Goal: Task Accomplishment & Management: Manage account settings

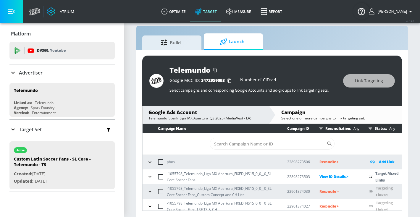
scroll to position [3, 0]
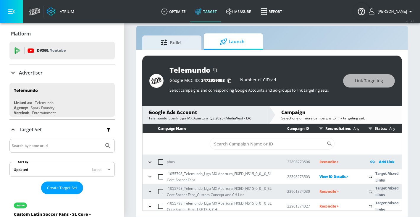
scroll to position [3, 0]
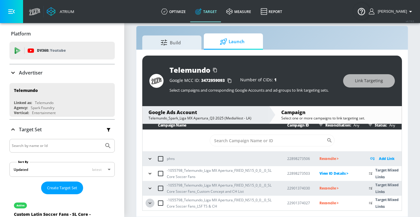
click at [152, 202] on icon "button" at bounding box center [150, 203] width 6 height 6
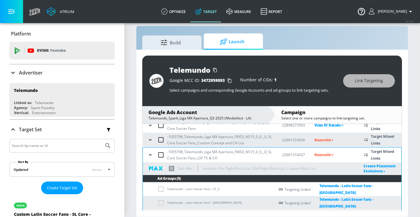
scroll to position [81, 0]
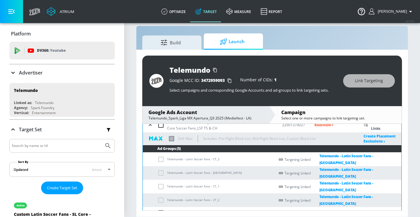
click at [172, 207] on td "Telemundo - Latin Soccer Fans - TS" at bounding box center [209, 213] width 132 height 12
copy td "Telemundo - Latin Soccer Fans - TS"
click at [161, 208] on td "Telemundo - Latin Soccer Fans - TS" at bounding box center [209, 213] width 132 height 12
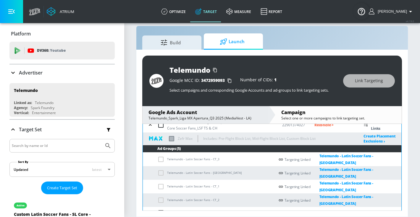
click at [161, 209] on input "checkbox" at bounding box center [162, 212] width 10 height 7
checkbox input "true"
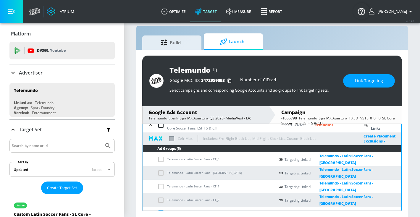
click at [358, 77] on span "Link Targeting" at bounding box center [369, 80] width 28 height 7
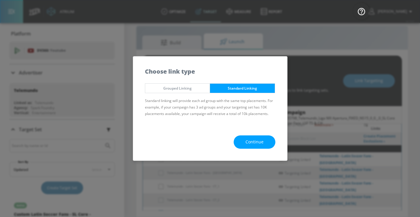
click at [257, 143] on span "Continue" at bounding box center [254, 141] width 18 height 7
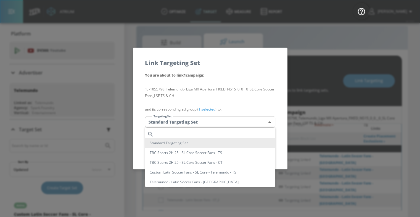
click at [241, 124] on body "Atrium optimize Target measure Report optimize Target measure Report v 4.19.0 G…" at bounding box center [210, 104] width 420 height 226
click at [231, 137] on input "text" at bounding box center [215, 134] width 119 height 8
paste input "Telemundo - Latin Soccer Fans - TS"
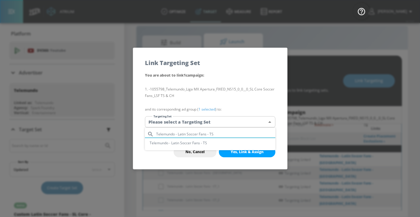
type input "Telemundo - Latin Soccer Fans - TS"
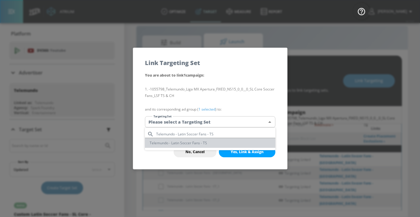
click at [216, 142] on li "Telemundo - Latin Soccer Fans - TS" at bounding box center [210, 143] width 130 height 10
type input "49d47e41-ef36-447e-9f00-85654e209663"
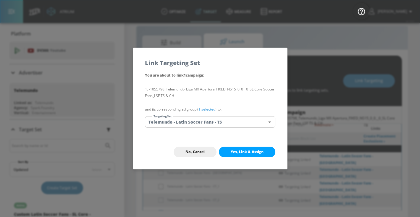
click at [236, 154] on button "Yes, Link & Assign" at bounding box center [247, 152] width 56 height 11
checkbox input "false"
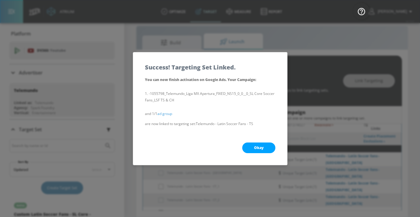
click at [249, 150] on button "Okay" at bounding box center [258, 147] width 33 height 11
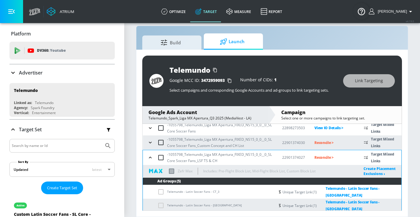
click at [146, 158] on button "button" at bounding box center [150, 157] width 9 height 9
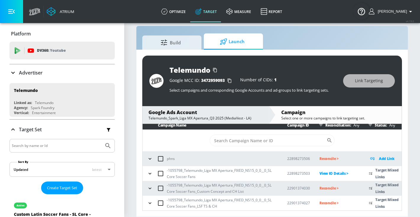
scroll to position [3, 0]
click at [149, 184] on button "button" at bounding box center [149, 188] width 9 height 9
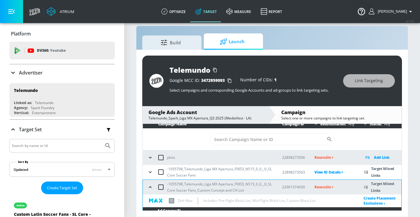
scroll to position [0, 0]
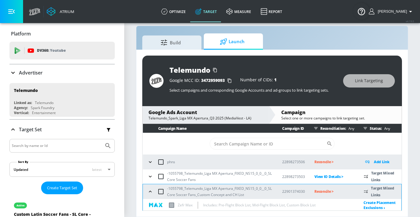
click at [151, 189] on icon "button" at bounding box center [150, 192] width 6 height 6
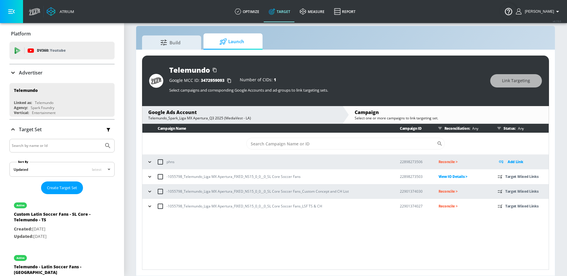
click at [145, 189] on div "-1055798_Telemundo_Liga MX Apertura_FIXED_NS15_0_0__0_SL Core Soccer Fans_Custo…" at bounding box center [267, 191] width 245 height 12
click at [151, 191] on icon "button" at bounding box center [150, 192] width 6 height 6
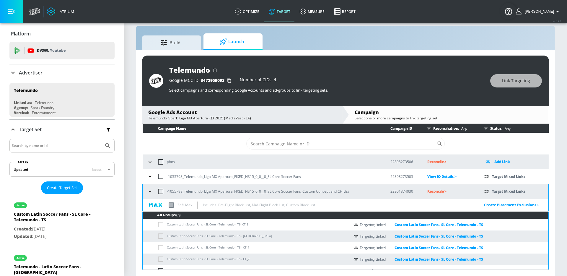
scroll to position [22, 0]
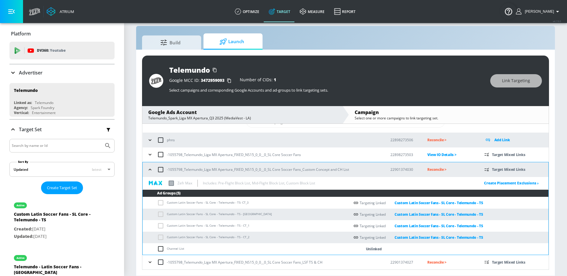
click at [150, 172] on icon "button" at bounding box center [150, 170] width 6 height 6
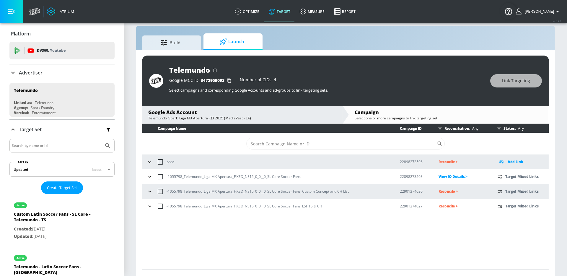
scroll to position [0, 0]
click at [145, 208] on div "-1055798_Telemundo_Liga MX Apertura_FIXED_NS15_0_0__0_SL Core Soccer Fans_LSF T…" at bounding box center [267, 206] width 245 height 12
click at [148, 208] on icon "button" at bounding box center [150, 206] width 6 height 6
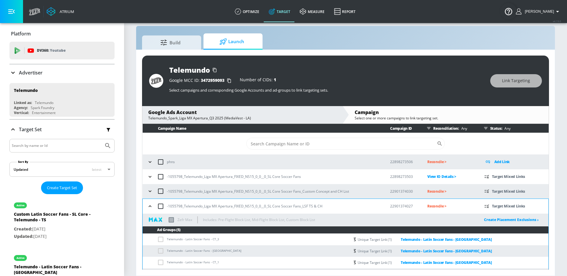
click at [148, 208] on icon "button" at bounding box center [150, 206] width 6 height 6
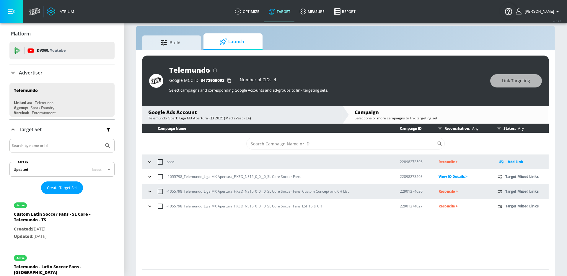
click at [419, 195] on td "Reconcile >" at bounding box center [458, 191] width 59 height 15
click at [419, 192] on p "Reconcile >" at bounding box center [464, 191] width 50 height 7
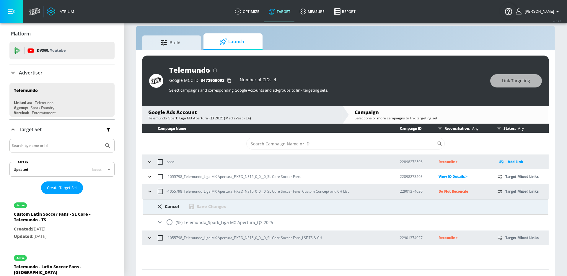
click at [174, 217] on input "radio" at bounding box center [169, 222] width 12 height 12
radio input "true"
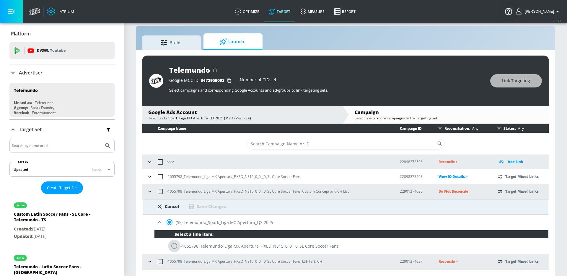
click at [177, 217] on input "radio" at bounding box center [174, 246] width 12 height 12
radio input "true"
click at [211, 207] on div "Save Changes" at bounding box center [211, 207] width 29 height 6
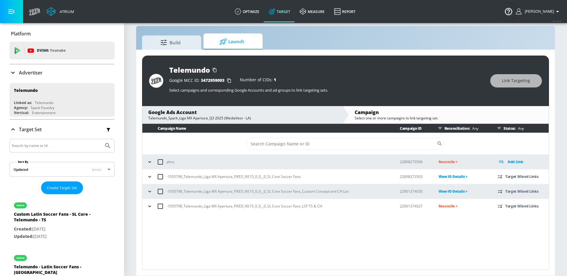
click at [419, 205] on p "Reconcile >" at bounding box center [464, 206] width 50 height 7
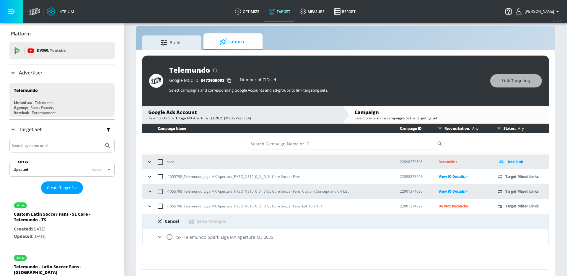
click at [166, 217] on input "radio" at bounding box center [169, 237] width 12 height 12
radio input "true"
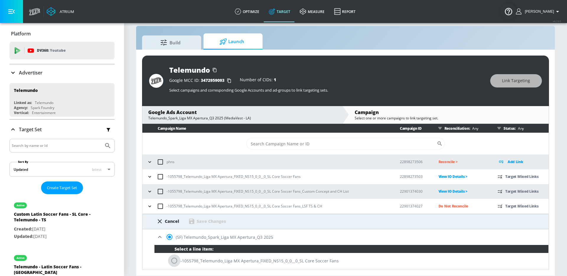
click at [178, 217] on input "radio" at bounding box center [174, 260] width 12 height 12
radio input "true"
click at [202, 217] on div "Save Changes" at bounding box center [207, 221] width 38 height 7
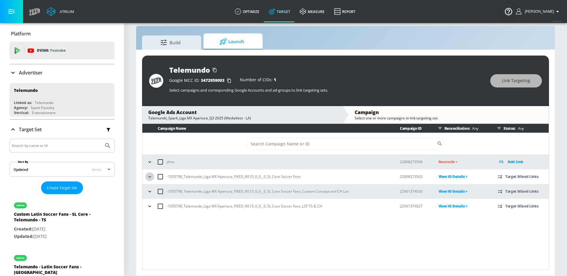
click at [150, 175] on icon "button" at bounding box center [150, 177] width 6 height 6
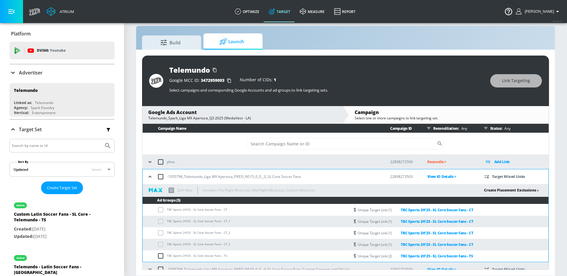
click at [419, 188] on link "Create Placement Exclusions ›" at bounding box center [511, 190] width 55 height 5
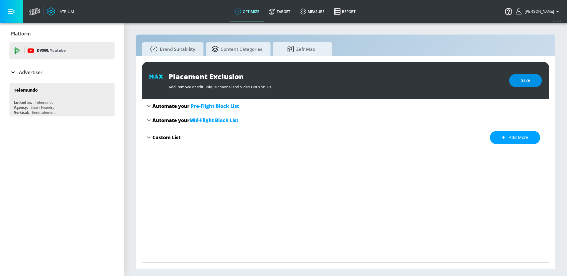
click at [419, 83] on span "Save" at bounding box center [525, 80] width 9 height 7
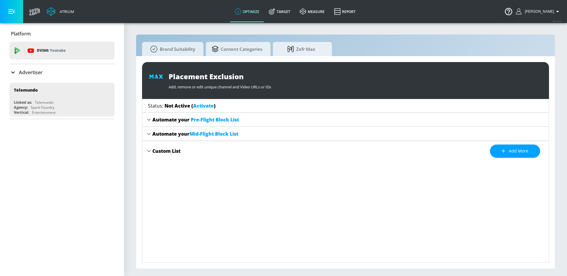
click at [201, 107] on link "Activate" at bounding box center [203, 106] width 21 height 7
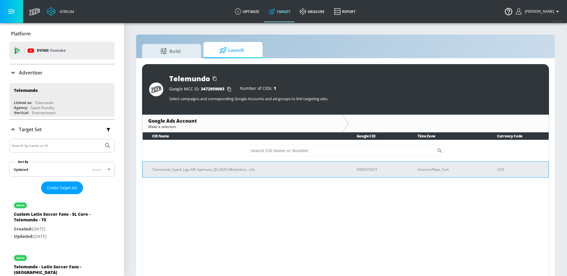
click at [189, 169] on p "Telemundo_Spark_Liga MX Apertura_Q3 2025 (MediaVest - LA)" at bounding box center [247, 169] width 191 height 6
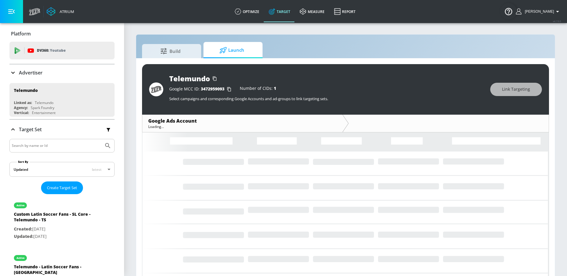
click at [189, 169] on icon "Loading..." at bounding box center [345, 244] width 407 height 224
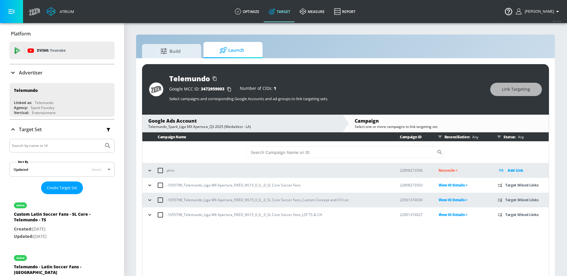
click at [150, 186] on icon "button" at bounding box center [150, 185] width 6 height 6
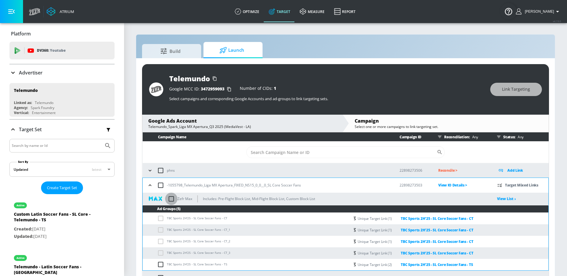
click at [170, 202] on input "checkbox" at bounding box center [171, 199] width 12 height 12
checkbox input "true"
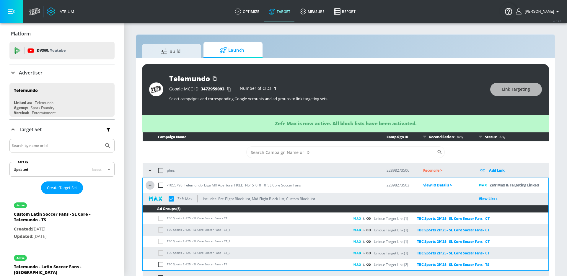
click at [152, 184] on icon "button" at bounding box center [150, 185] width 6 height 6
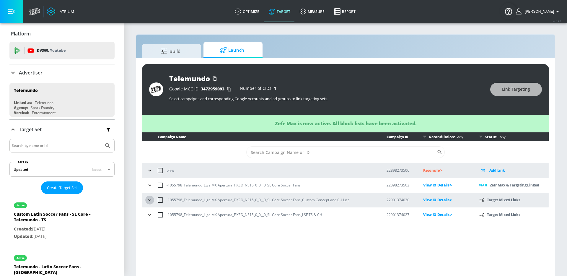
click at [151, 200] on icon "button" at bounding box center [150, 200] width 6 height 6
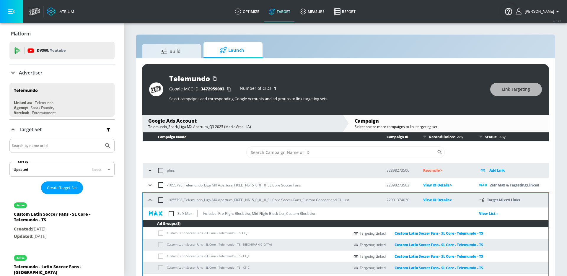
click at [171, 217] on input "checkbox" at bounding box center [171, 213] width 12 height 12
checkbox input "true"
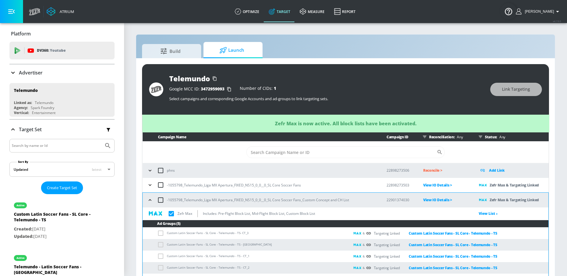
scroll to position [22, 0]
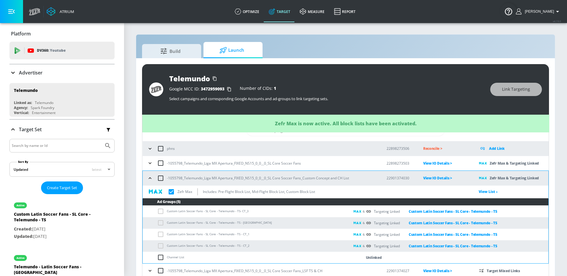
click at [155, 217] on input "checkbox" at bounding box center [161, 271] width 12 height 12
checkbox input "true"
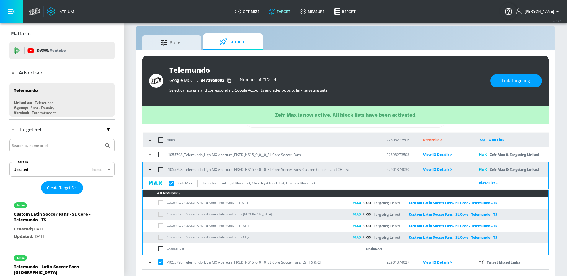
checkbox input "true"
click at [160, 217] on input "checkbox" at bounding box center [161, 262] width 12 height 12
checkbox input "false"
checkbox input "true"
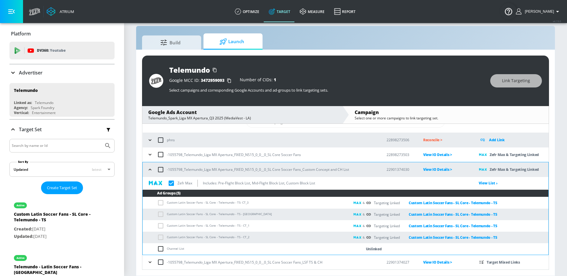
click at [151, 217] on icon "button" at bounding box center [150, 262] width 6 height 6
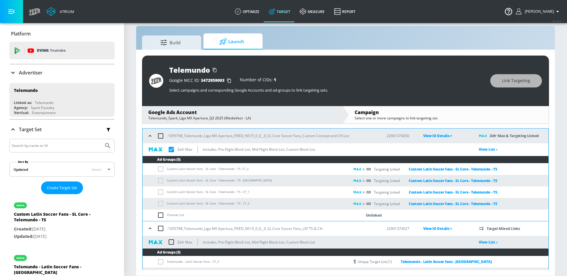
scroll to position [71, 0]
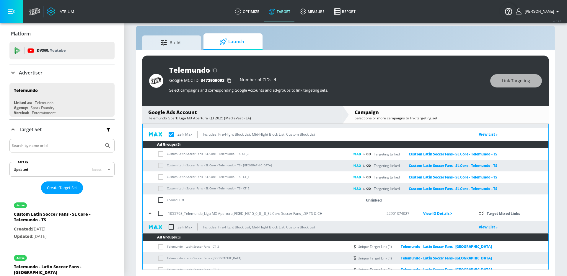
click at [170, 217] on input "checkbox" at bounding box center [171, 227] width 12 height 12
checkbox input "true"
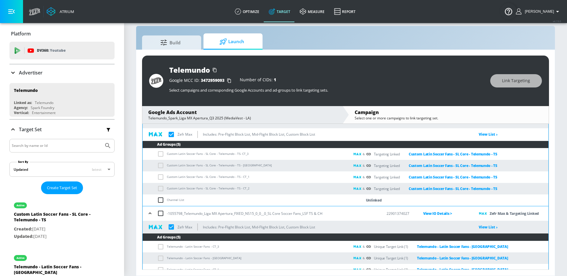
checkbox input "true"
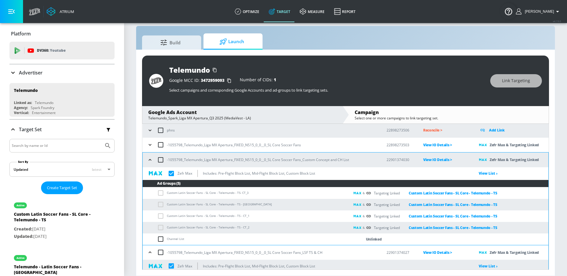
scroll to position [0, 0]
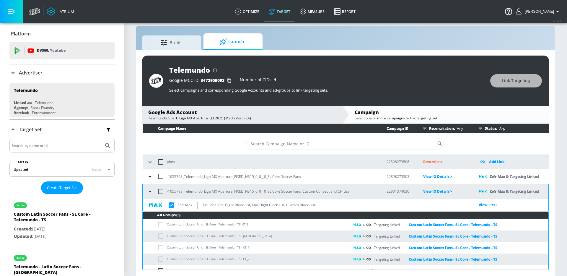
click at [155, 190] on input "checkbox" at bounding box center [161, 191] width 12 height 12
checkbox input "true"
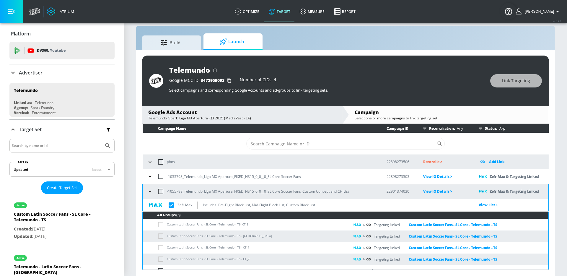
checkbox input "true"
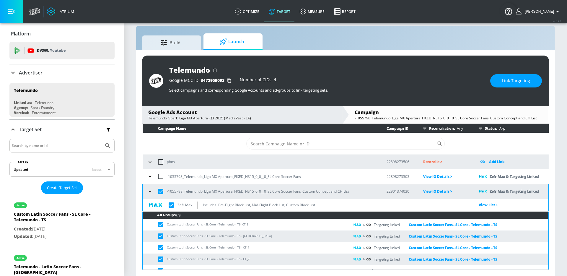
click at [155, 193] on input "checkbox" at bounding box center [161, 191] width 12 height 12
checkbox input "false"
checkbox input "true"
checkbox input "false"
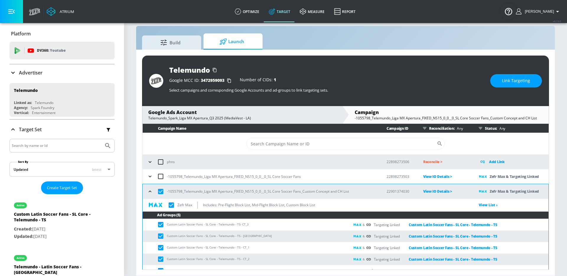
checkbox input "false"
checkbox input "true"
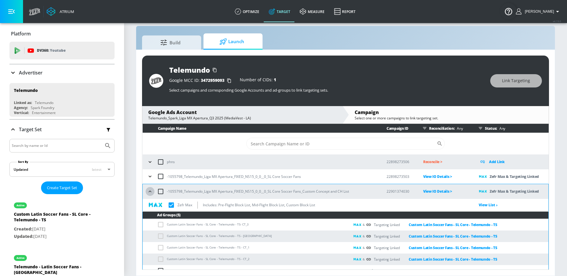
click at [151, 192] on icon "button" at bounding box center [150, 192] width 6 height 6
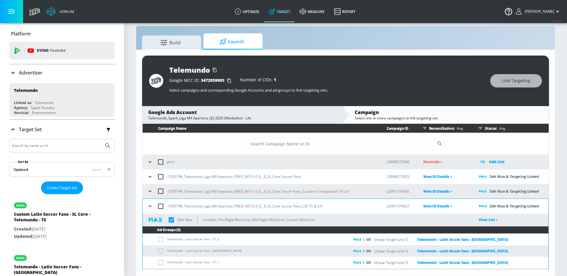
click at [151, 209] on button "button" at bounding box center [150, 206] width 9 height 9
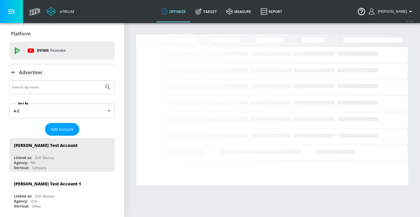
click at [70, 90] on input "Search by name" at bounding box center [57, 87] width 90 height 8
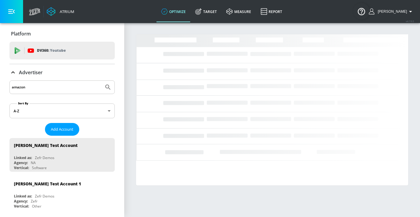
type input "amazon"
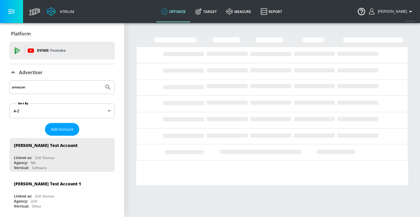
click at [101, 81] on button "Submit Search" at bounding box center [107, 87] width 13 height 13
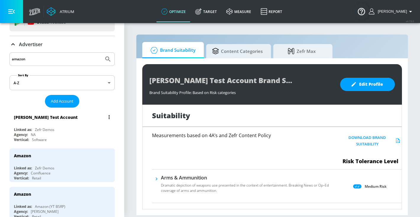
scroll to position [44, 0]
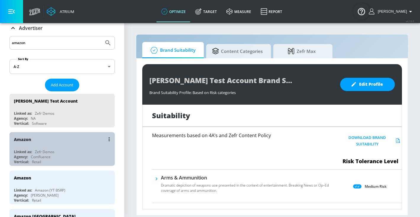
click at [56, 154] on div "Agency: Comfluence" at bounding box center [63, 156] width 99 height 5
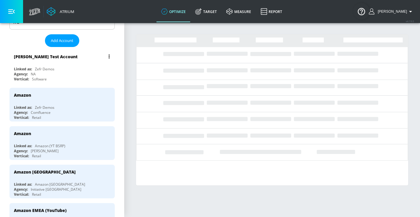
scroll to position [118, 0]
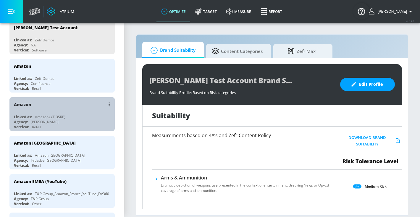
click at [45, 109] on div "Amazon" at bounding box center [63, 104] width 99 height 14
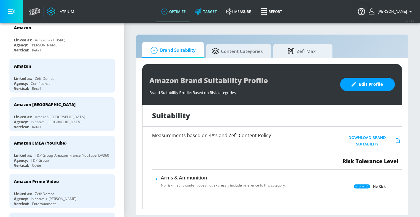
click at [212, 12] on link "Target" at bounding box center [205, 11] width 31 height 21
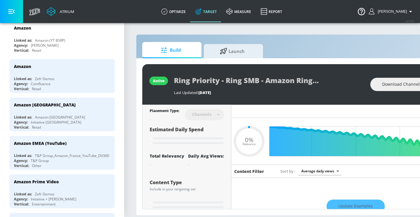
type input "0.05"
click at [228, 37] on div "Build Launch active Ring Priority - Ring SMB - Amazon Ring - YTS Last Updated: …" at bounding box center [311, 124] width 350 height 181
click at [227, 44] on span "Launch" at bounding box center [232, 50] width 45 height 14
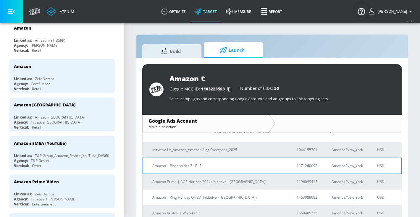
scroll to position [25, 0]
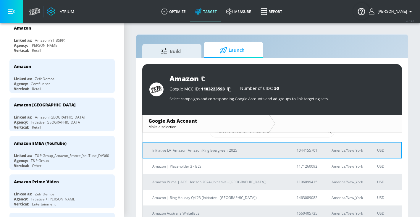
click at [217, 153] on td "Initiative LA_Amazon_Amazon Ring Evergreen_2025" at bounding box center [215, 150] width 145 height 16
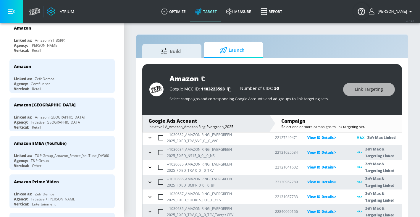
scroll to position [9, 0]
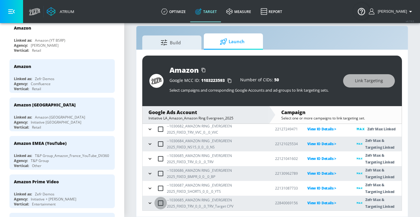
click at [155, 203] on input "checkbox" at bounding box center [160, 203] width 12 height 12
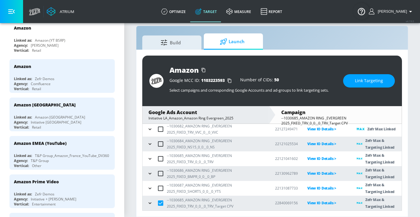
click at [155, 203] on input "checkbox" at bounding box center [160, 203] width 12 height 12
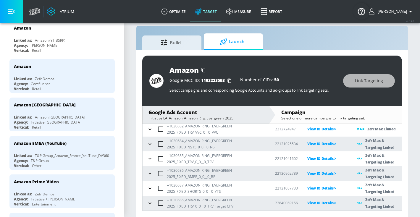
click at [151, 203] on icon "button" at bounding box center [150, 203] width 6 height 6
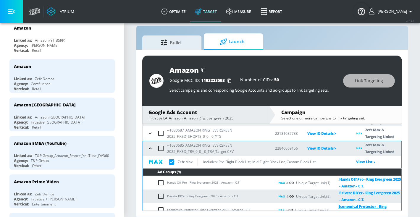
scroll to position [103, 0]
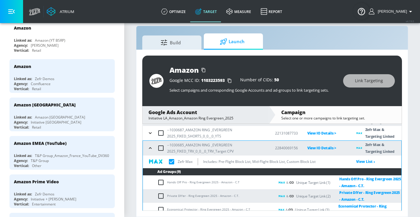
click at [155, 149] on input "checkbox" at bounding box center [161, 148] width 12 height 12
checkbox input "true"
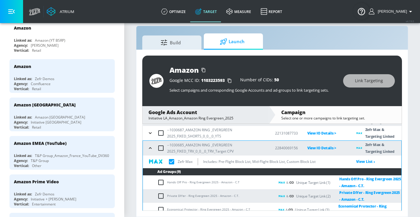
checkbox input "true"
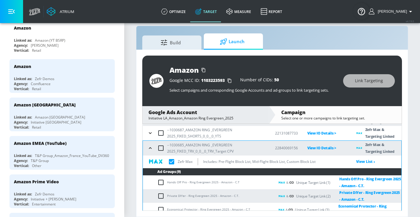
checkbox input "true"
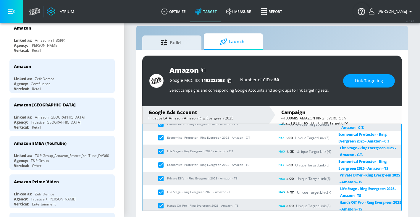
scroll to position [188, 0]
